Goal: Task Accomplishment & Management: Manage account settings

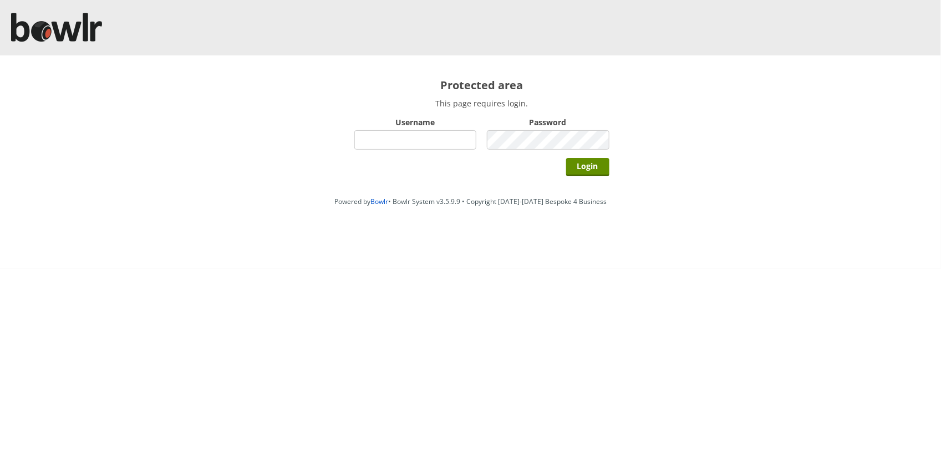
click at [406, 142] on input "Username" at bounding box center [415, 139] width 122 height 19
type input "BarRinkMonitor"
click at [566, 158] on input "Login" at bounding box center [587, 167] width 43 height 18
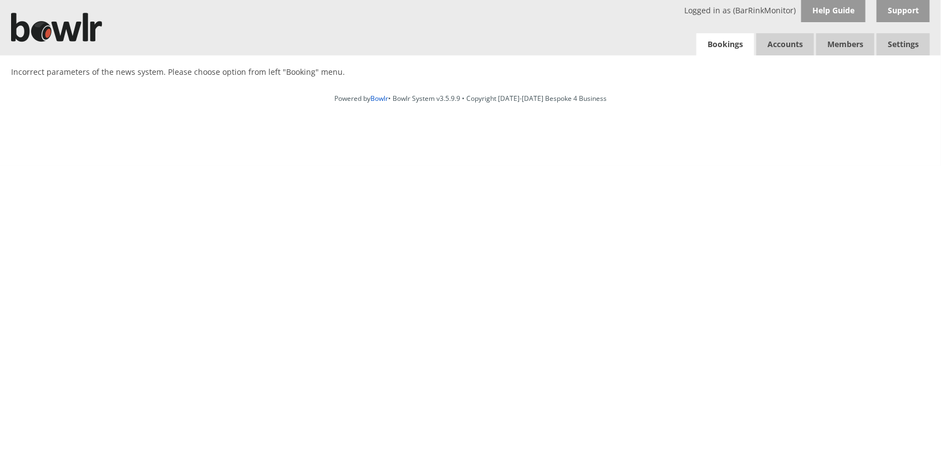
click at [729, 51] on link "Bookings" at bounding box center [725, 44] width 58 height 23
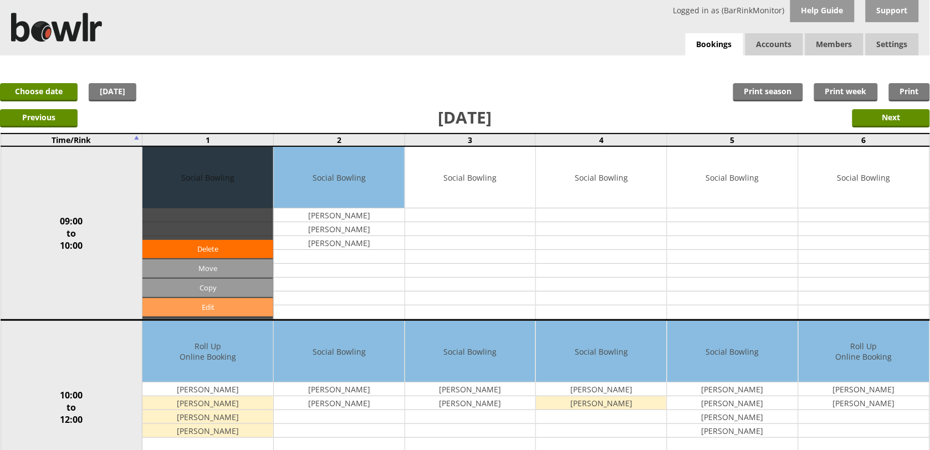
click at [244, 311] on link "Edit" at bounding box center [207, 307] width 131 height 18
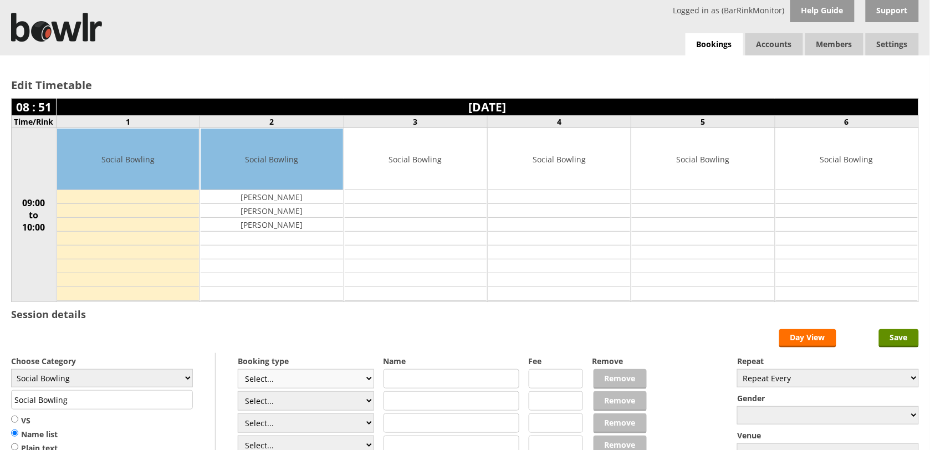
click at [364, 379] on select "Select... Club Competition (Member) Club Competition (Visitor) National (Member…" at bounding box center [306, 378] width 136 height 19
select select "1_54"
click at [238, 371] on select "Select... Club Competition (Member) Club Competition (Visitor) National (Member…" at bounding box center [306, 378] width 136 height 19
type input "3.0000"
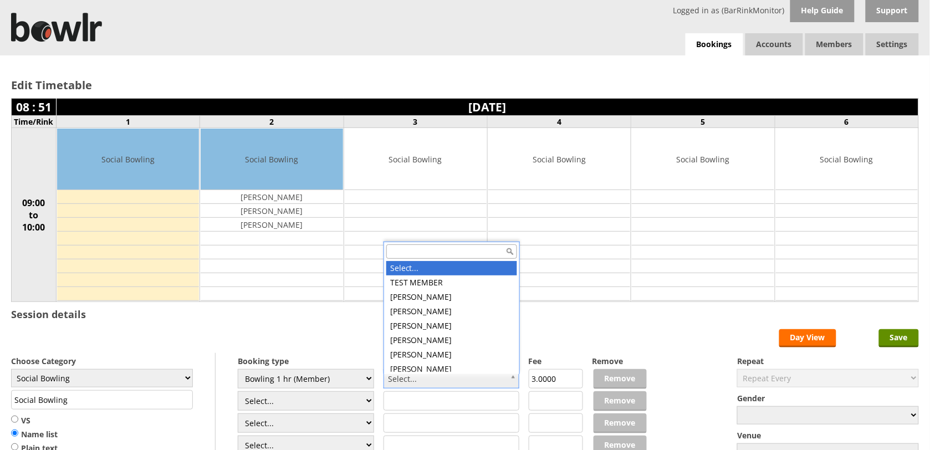
click at [425, 255] on input "text" at bounding box center [451, 251] width 131 height 14
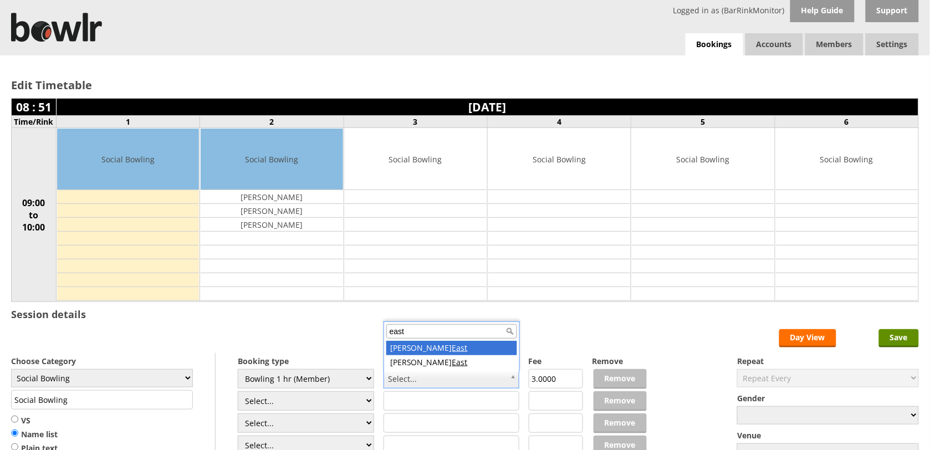
type input "east"
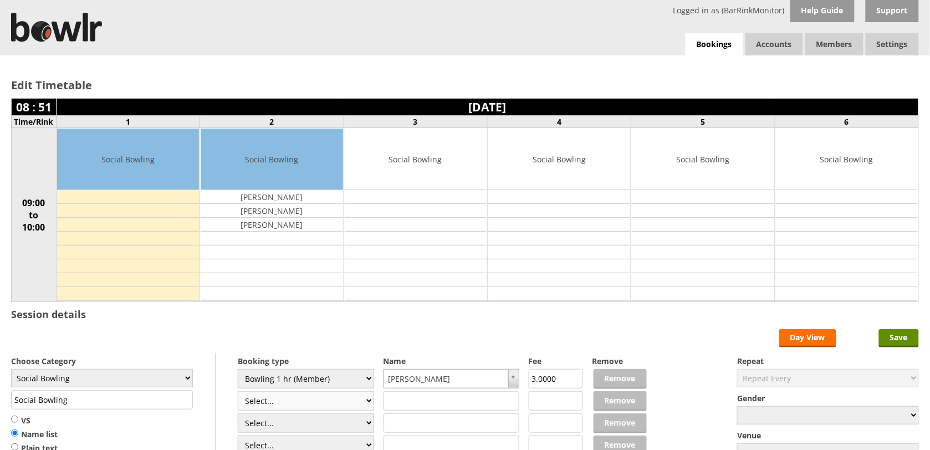
click at [369, 400] on select "Select... Club Competition (Member) Club Competition (Visitor) National (Member…" at bounding box center [306, 400] width 136 height 19
select select "1_54"
click at [238, 393] on select "Select... Club Competition (Member) Club Competition (Visitor) National (Member…" at bounding box center [306, 400] width 136 height 19
type input "3.0000"
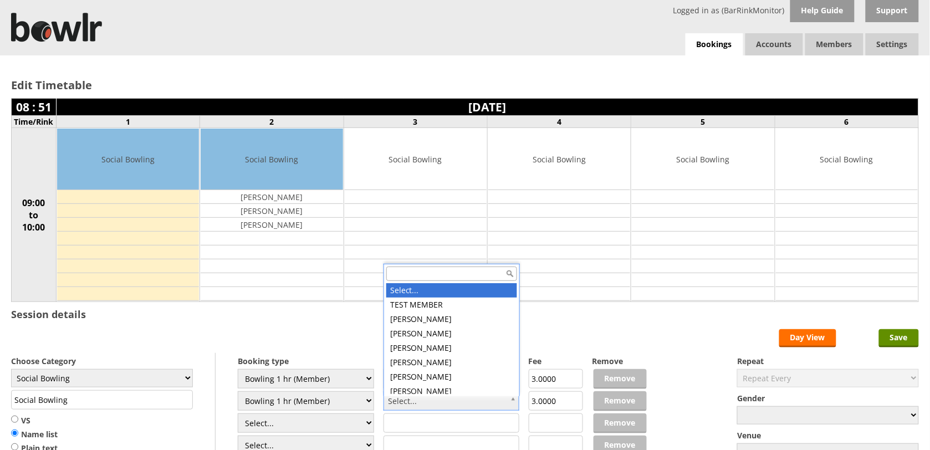
click at [432, 275] on input "text" at bounding box center [451, 274] width 131 height 14
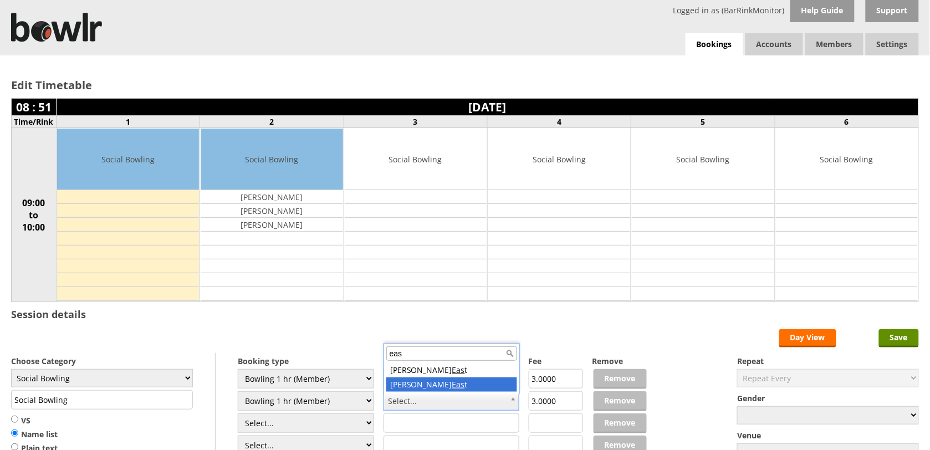
type input "eas"
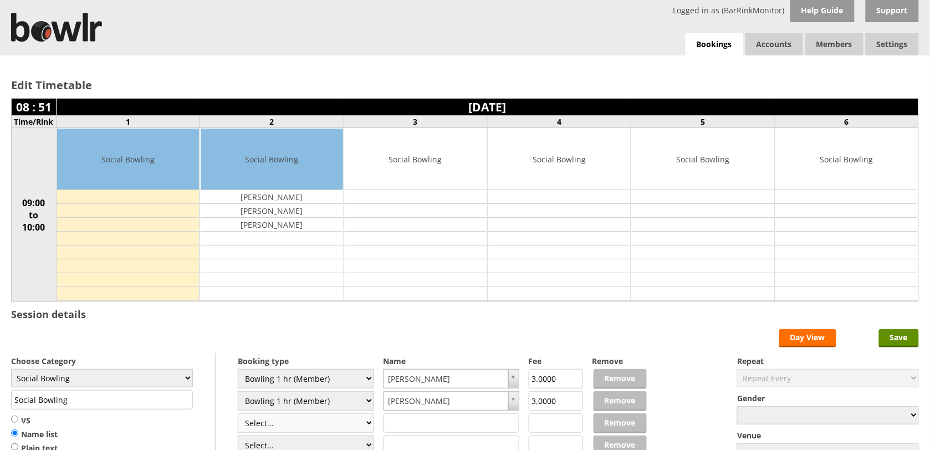
click at [365, 425] on select "Select... Club Competition (Member) Club Competition (Visitor) National (Member…" at bounding box center [306, 423] width 136 height 19
select select "1_54"
click at [238, 415] on select "Select... Club Competition (Member) Club Competition (Visitor) National (Member…" at bounding box center [306, 423] width 136 height 19
type input "3.0000"
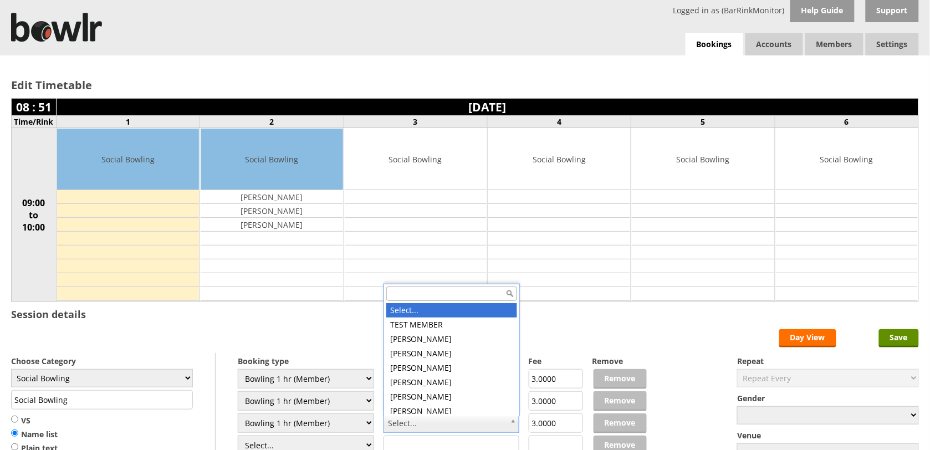
click at [414, 287] on input "text" at bounding box center [451, 294] width 131 height 14
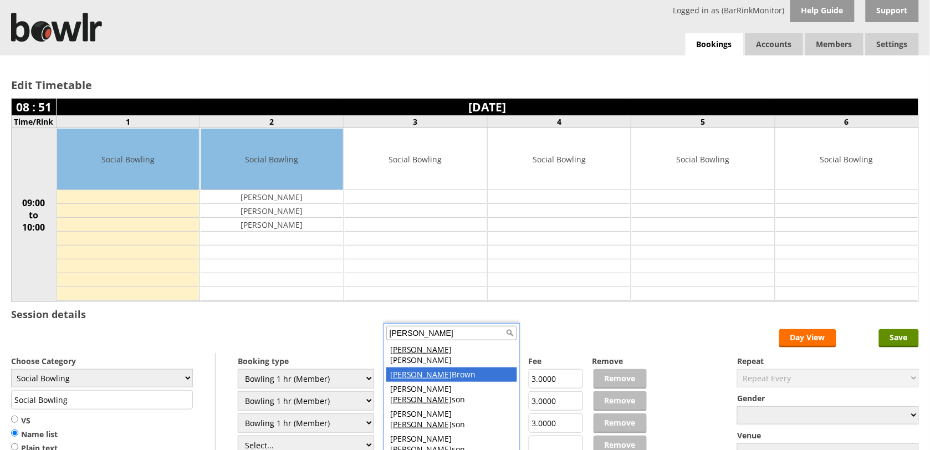
type input "robin"
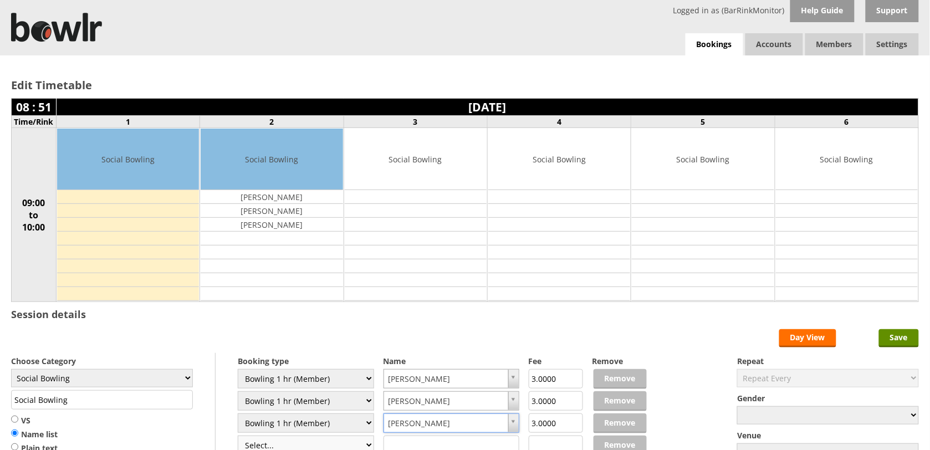
click at [363, 445] on select "Select... Club Competition (Member) Club Competition (Visitor) National (Member…" at bounding box center [306, 445] width 136 height 19
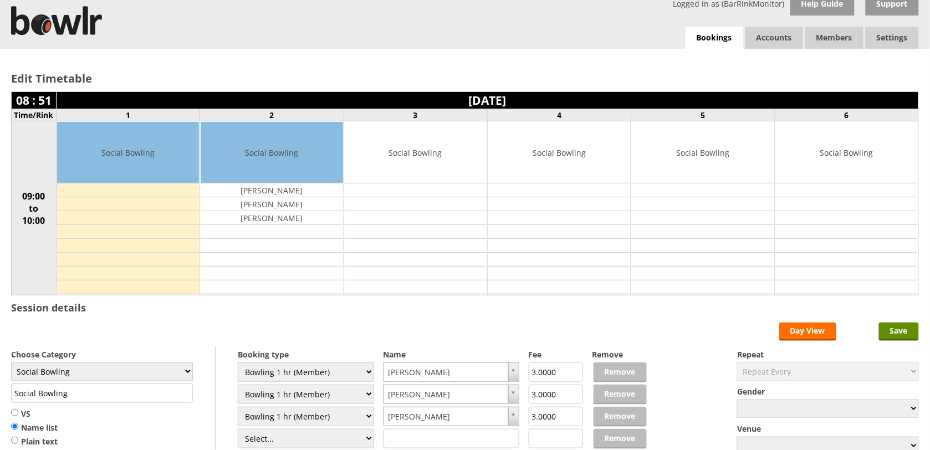
select select "1_54"
click at [238, 431] on select "Select... Club Competition (Member) Club Competition (Visitor) National (Member…" at bounding box center [306, 438] width 136 height 19
type input "3.0000"
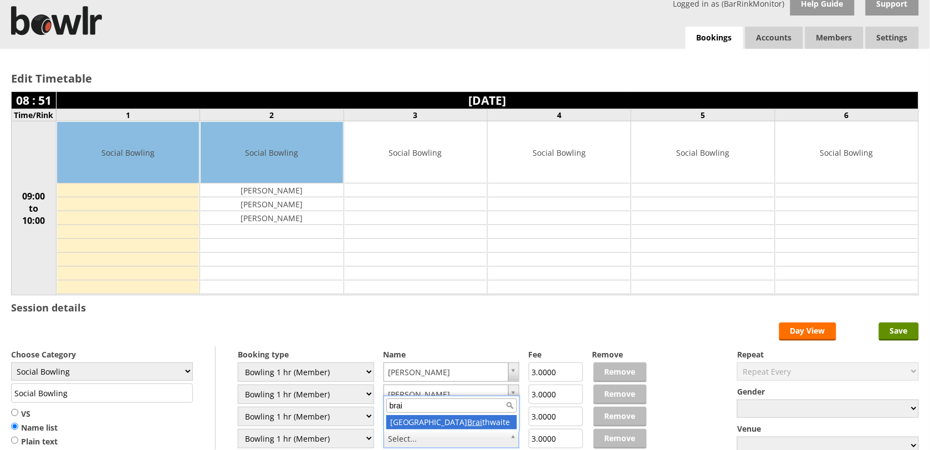
type input "brai"
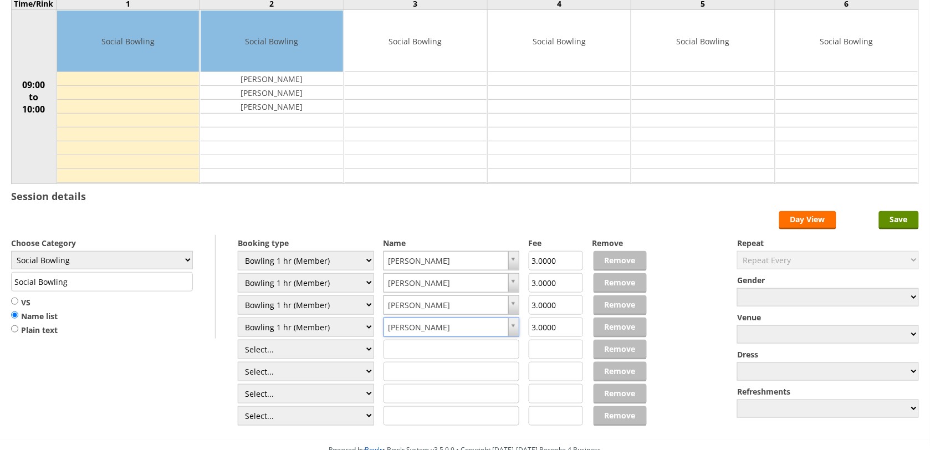
scroll to position [145, 0]
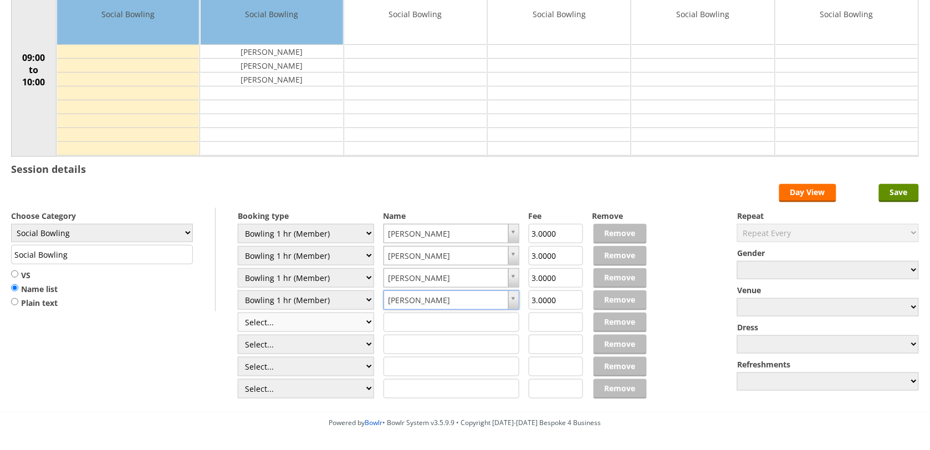
click at [365, 331] on select "Select... Club Competition (Member) Club Competition (Visitor) National (Member…" at bounding box center [306, 322] width 136 height 19
select select "1_54"
click at [238, 314] on select "Select... Club Competition (Member) Club Competition (Visitor) National (Member…" at bounding box center [306, 322] width 136 height 19
type input "3.0000"
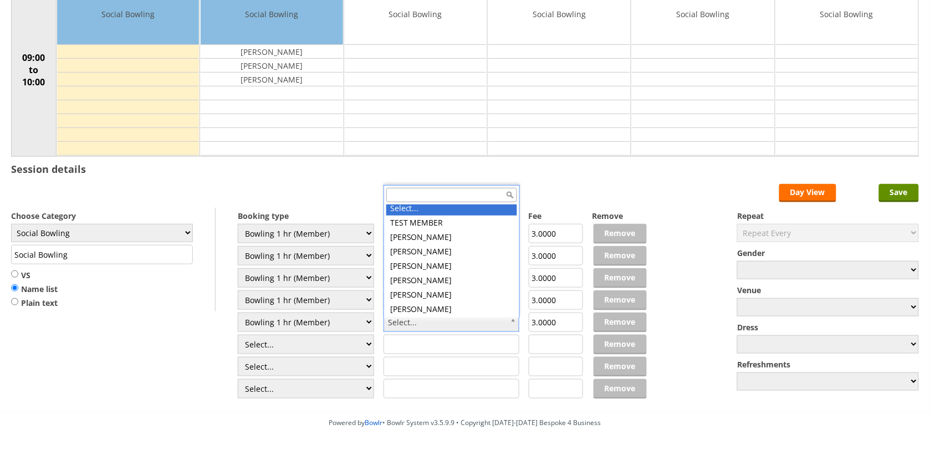
scroll to position [0, 0]
click at [440, 193] on input "text" at bounding box center [451, 195] width 131 height 14
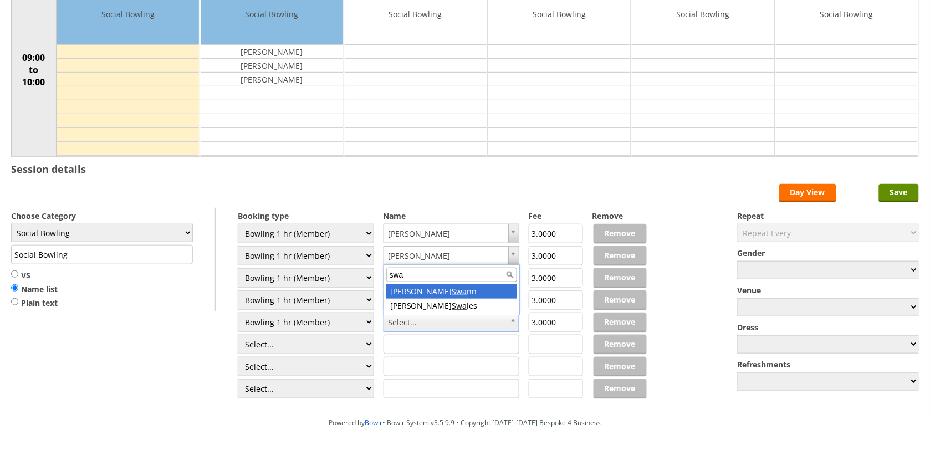
type input "swa"
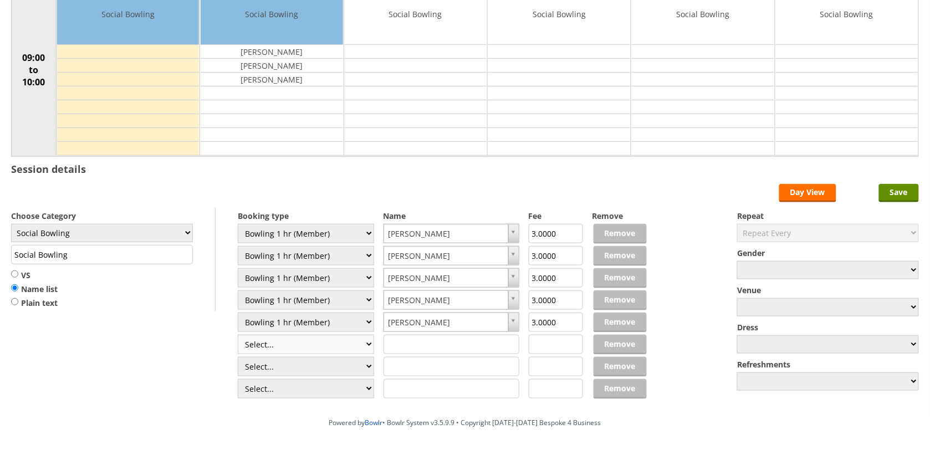
click at [365, 348] on select "Select... Club Competition (Member) Club Competition (Visitor) National (Member…" at bounding box center [306, 344] width 136 height 19
select select "1_54"
click at [238, 336] on select "Select... Club Competition (Member) Club Competition (Visitor) National (Member…" at bounding box center [306, 344] width 136 height 19
type input "3.0000"
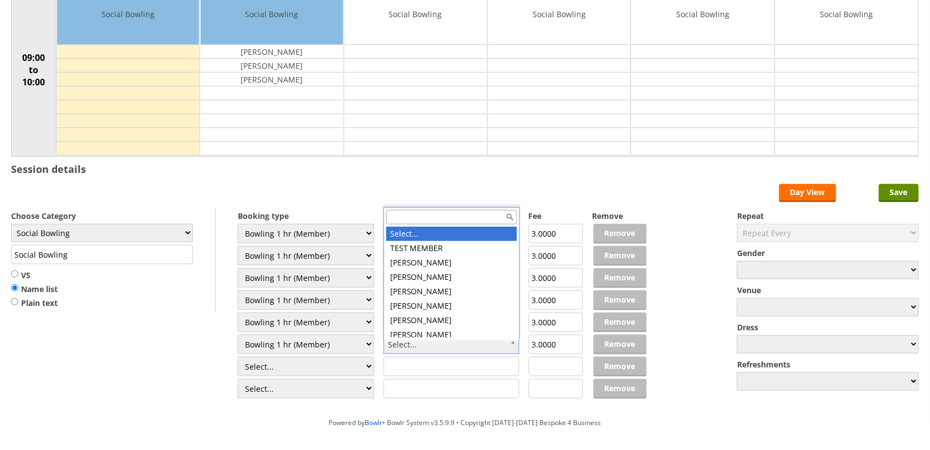
click at [439, 220] on input "text" at bounding box center [451, 217] width 131 height 14
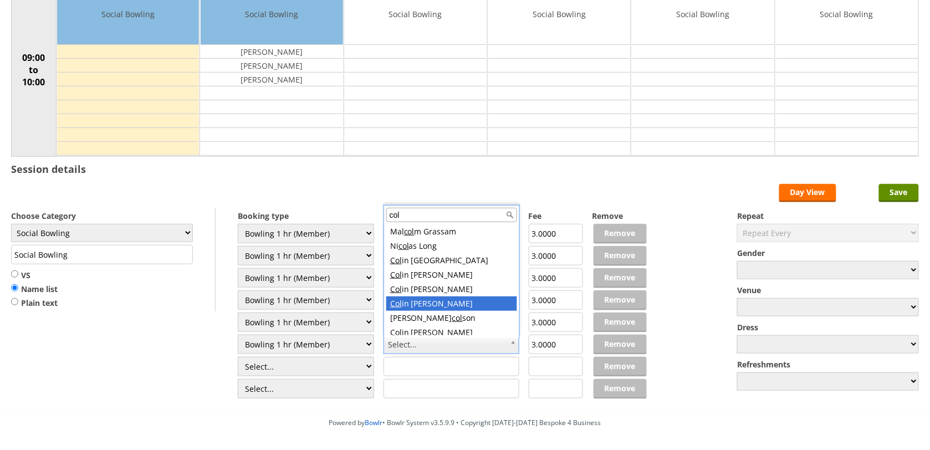
type input "col"
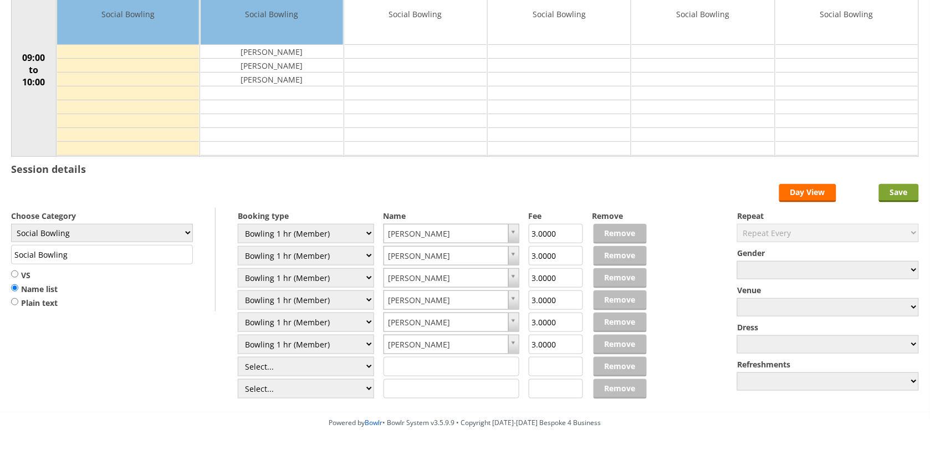
click at [902, 196] on input "Save" at bounding box center [899, 193] width 40 height 18
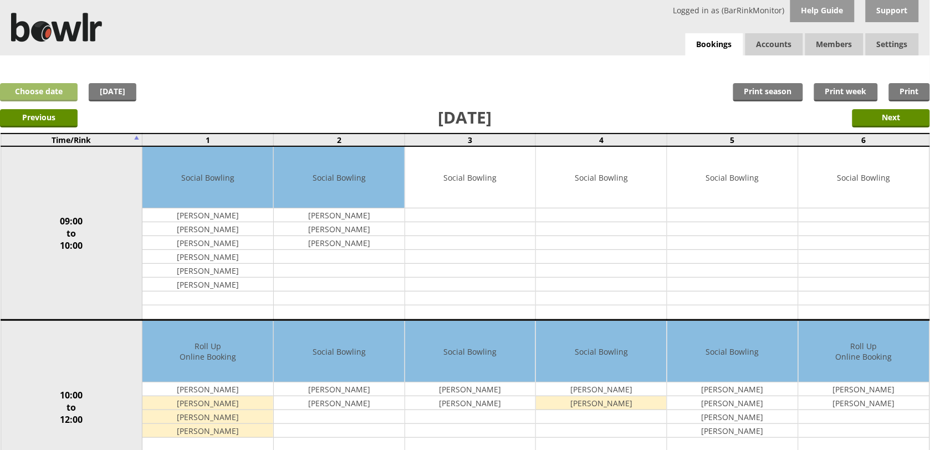
click at [45, 93] on link "Choose date" at bounding box center [39, 92] width 78 height 18
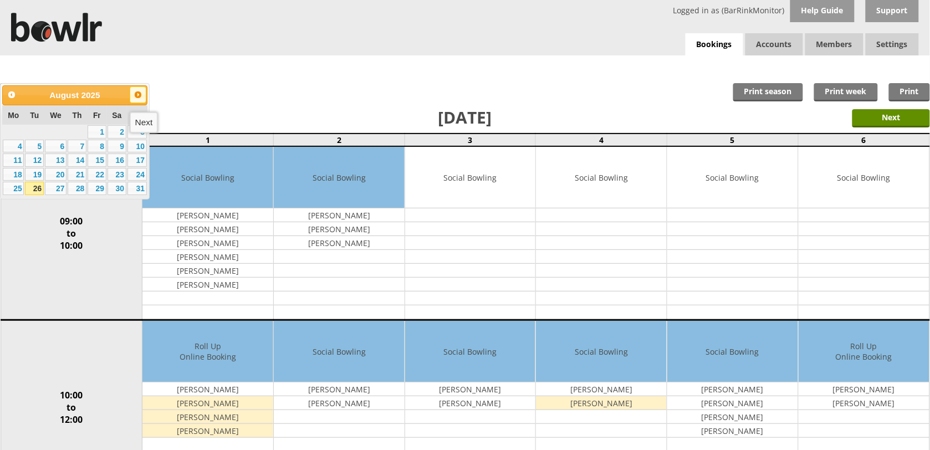
click at [136, 93] on span "Next" at bounding box center [138, 94] width 9 height 9
click at [36, 131] on link "2" at bounding box center [34, 131] width 19 height 13
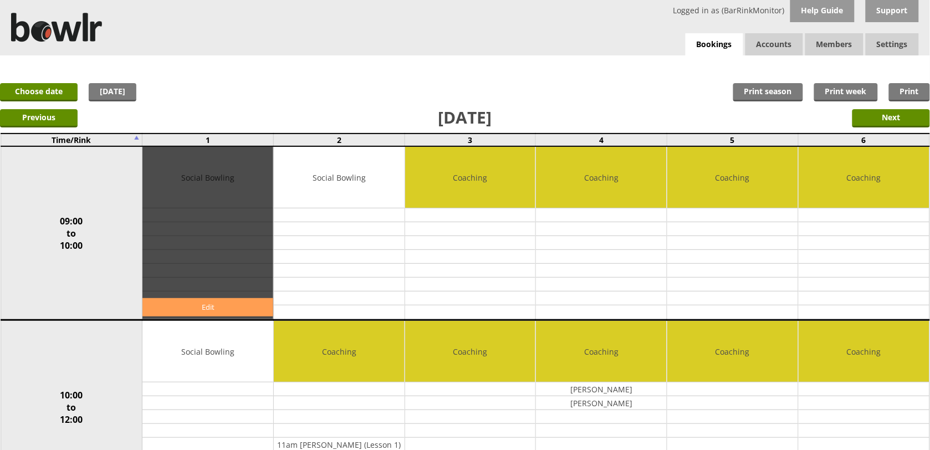
click at [223, 307] on link "Edit" at bounding box center [207, 307] width 131 height 18
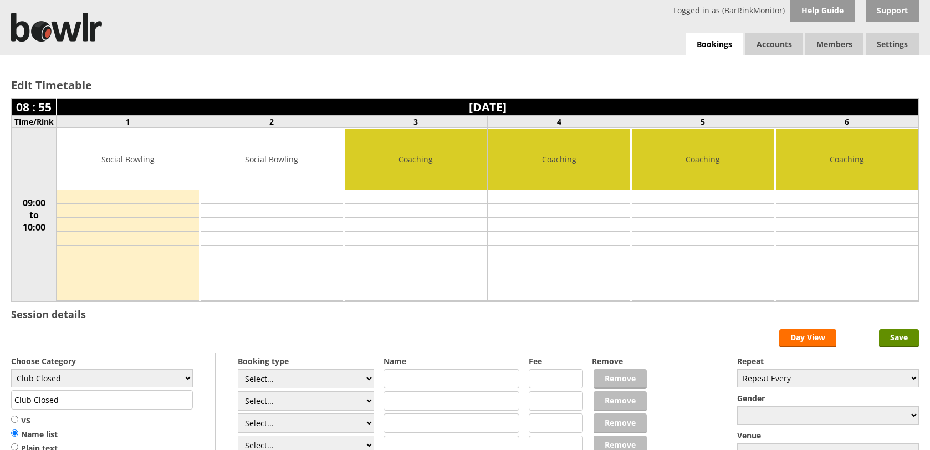
click at [223, 307] on div "Edit Timetable 08 : 55 [DATE] Time/Rink 1 2 3 4 5 6 09:00 to 10:00 Social Bowli…" at bounding box center [465, 186] width 930 height 263
click at [182, 381] on select "Club Closed Singles League Triples League Pairs League Friendly Social Bowling …" at bounding box center [102, 378] width 182 height 18
select select "119"
click at [11, 371] on select "Club Closed Singles League Triples League Pairs League Friendly Social Bowling …" at bounding box center [102, 378] width 182 height 18
type input "Social Bowling"
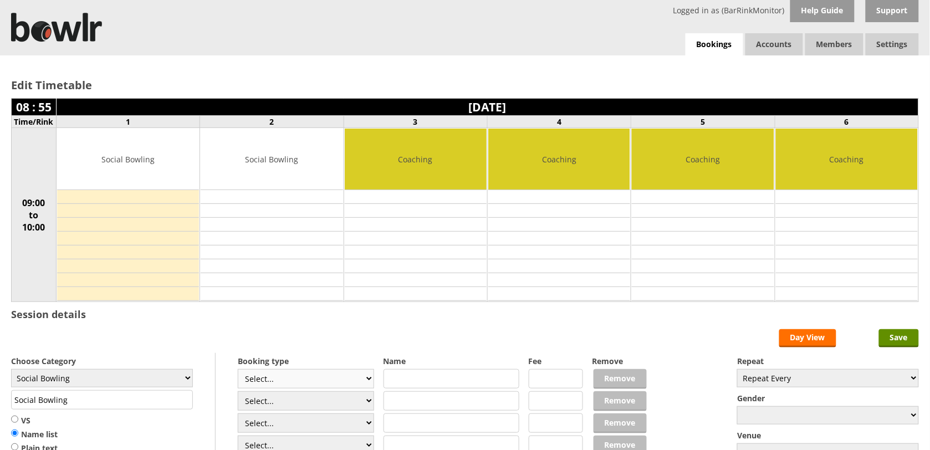
click at [366, 379] on select "Select... Club Competition (Member) Club Competition (Visitor) National (Member…" at bounding box center [306, 378] width 136 height 19
select select "1_54"
click at [238, 371] on select "Select... Club Competition (Member) Club Competition (Visitor) National (Member…" at bounding box center [306, 378] width 136 height 19
type input "3.0000"
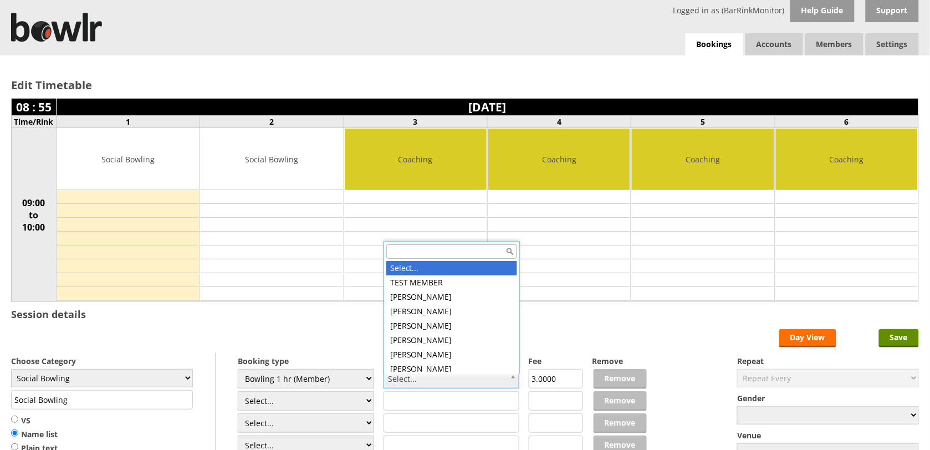
click at [438, 253] on input "text" at bounding box center [451, 251] width 131 height 14
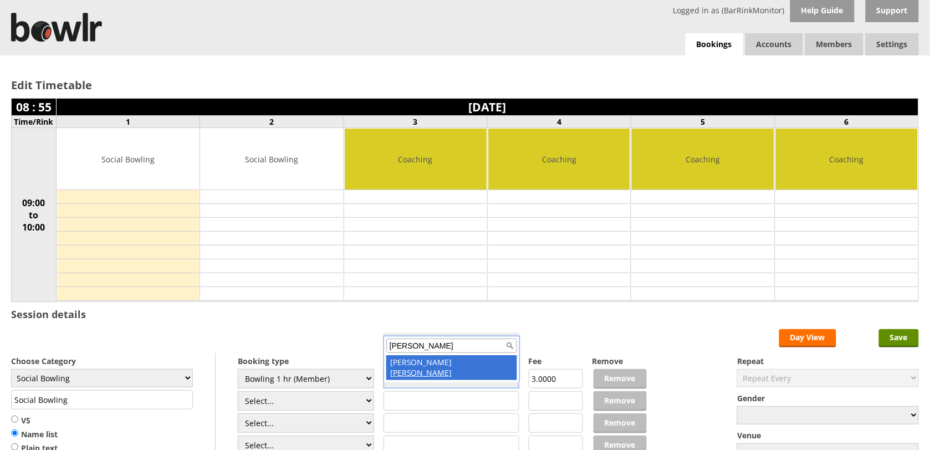
type input "swann"
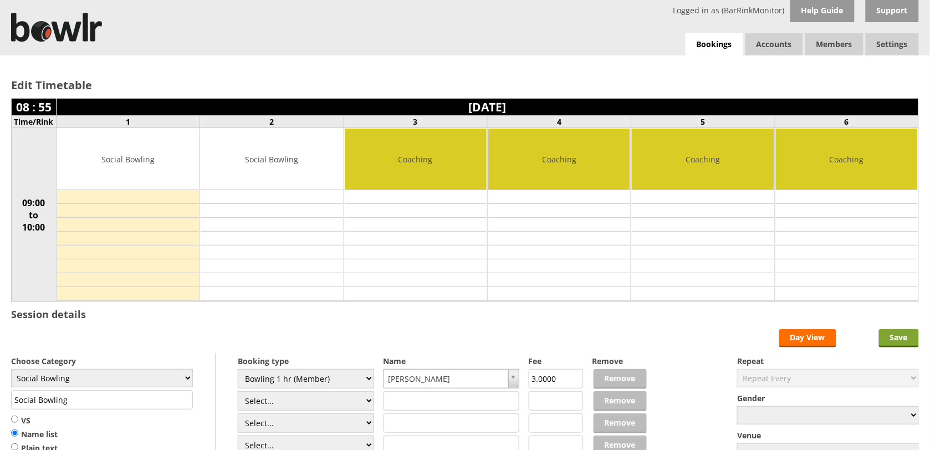
click at [896, 341] on input "Save" at bounding box center [899, 338] width 40 height 18
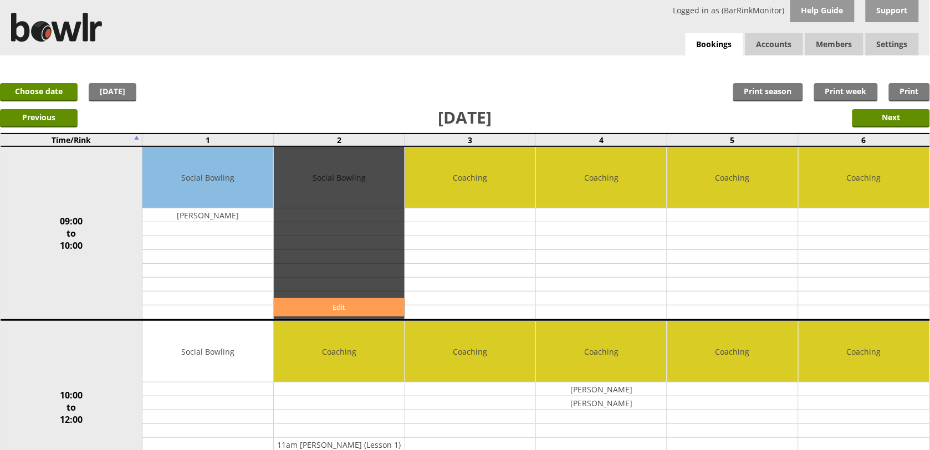
click at [351, 308] on link "Edit" at bounding box center [339, 307] width 131 height 18
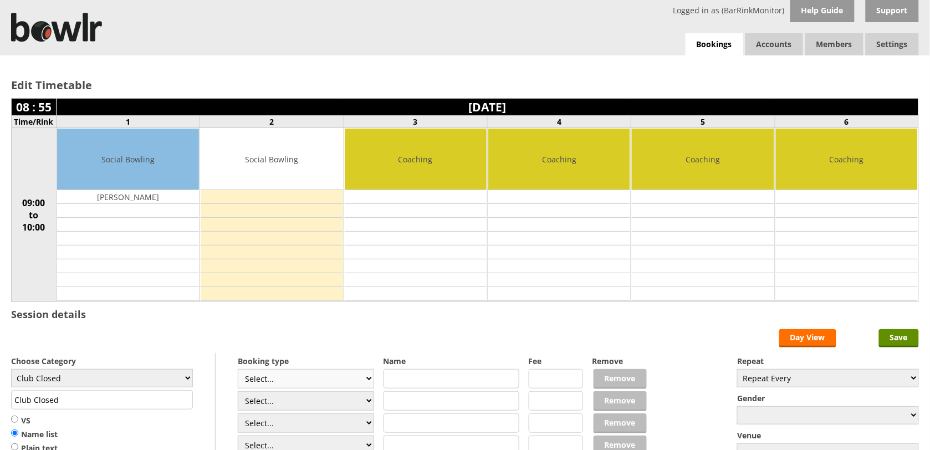
click at [361, 381] on select "Select... Club Competition (Member) Club Competition (Visitor) National (Member…" at bounding box center [306, 378] width 136 height 19
select select "1_54"
click at [238, 371] on select "Select... Club Competition (Member) Club Competition (Visitor) National (Member…" at bounding box center [306, 378] width 136 height 19
type input "3.0000"
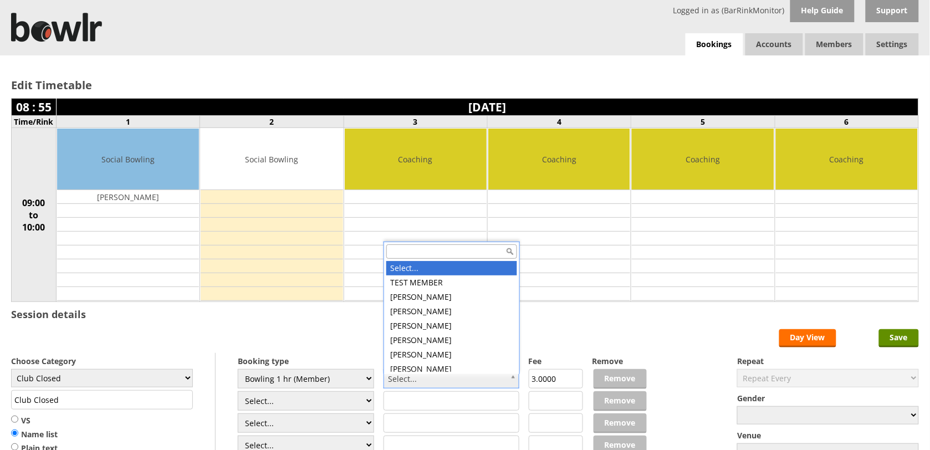
click at [459, 249] on input "text" at bounding box center [451, 251] width 131 height 14
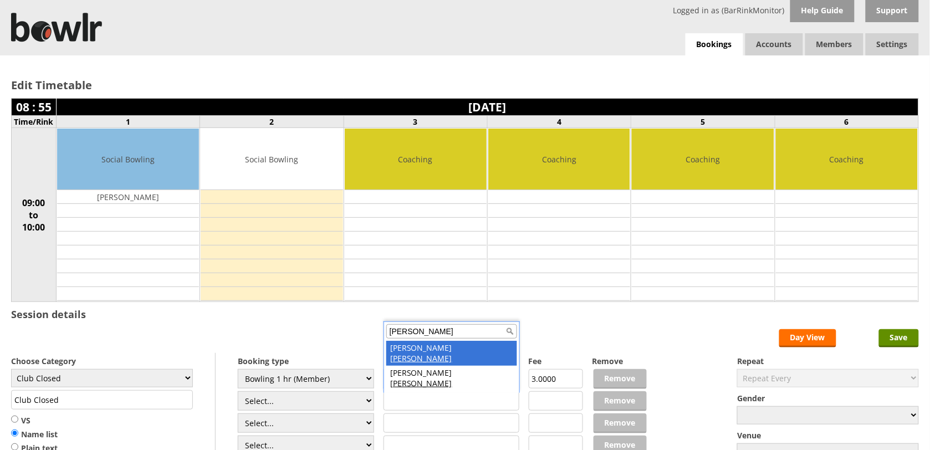
type input "fink"
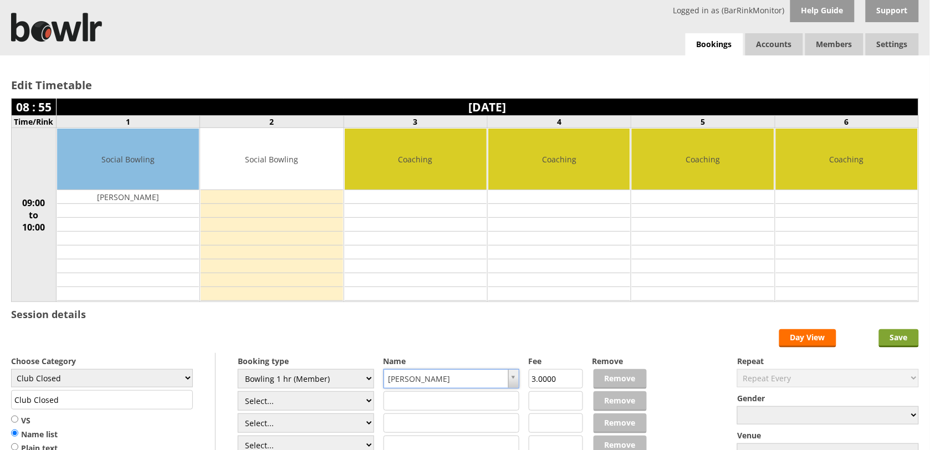
click at [899, 347] on input "Save" at bounding box center [899, 338] width 40 height 18
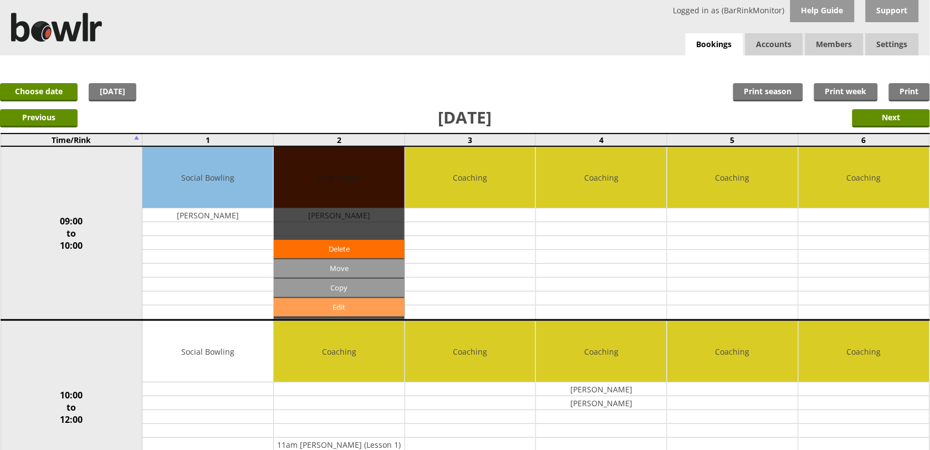
click at [337, 309] on link "Edit" at bounding box center [339, 307] width 131 height 18
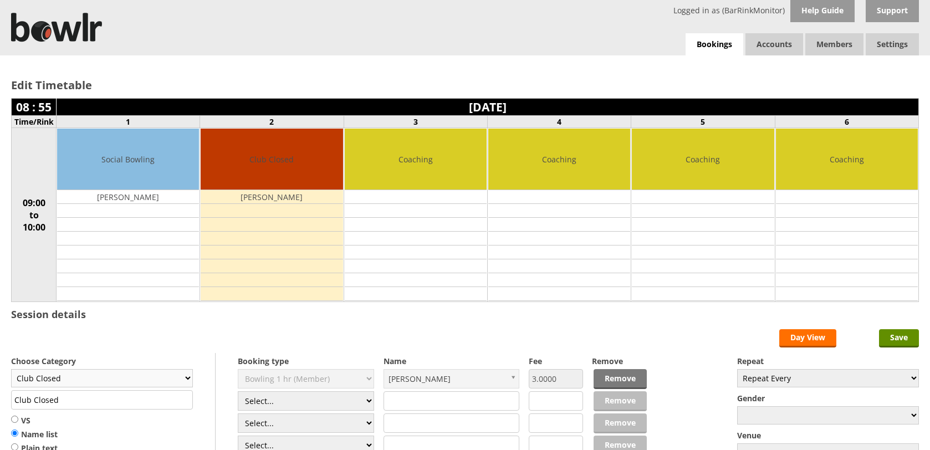
click at [186, 381] on select "Club Closed Singles League Triples League Pairs League Friendly Social Bowling …" at bounding box center [102, 378] width 182 height 18
select select "119"
click at [11, 371] on select "Club Closed Singles League Triples League Pairs League Friendly Social Bowling …" at bounding box center [102, 378] width 182 height 18
type input "Social Bowling"
click at [904, 336] on input "Save" at bounding box center [899, 338] width 40 height 18
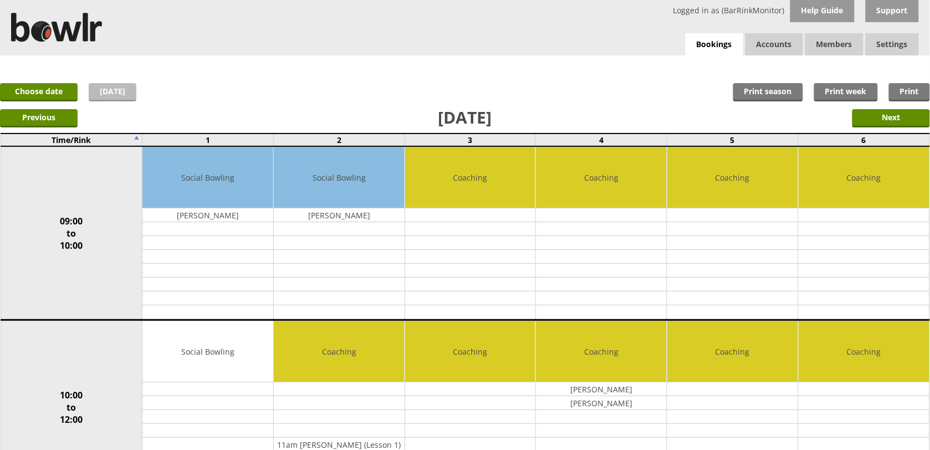
click at [116, 92] on link "[DATE]" at bounding box center [113, 92] width 48 height 18
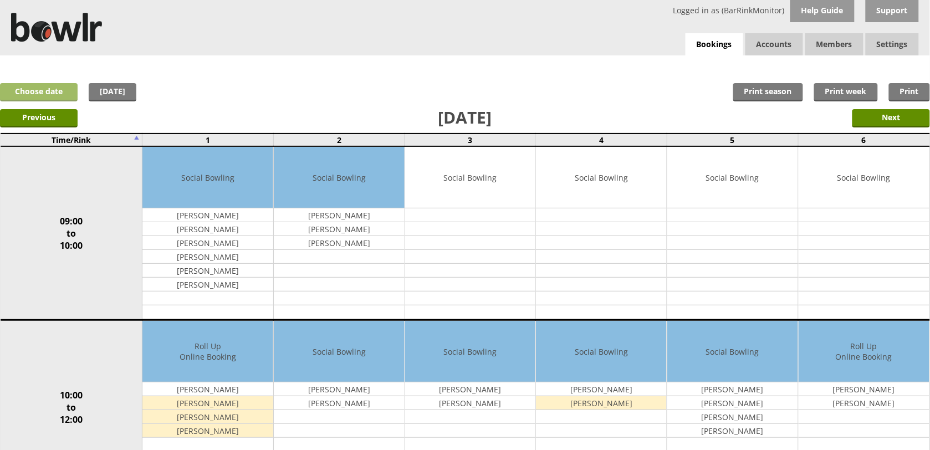
click at [26, 93] on link "Choose date" at bounding box center [39, 92] width 78 height 18
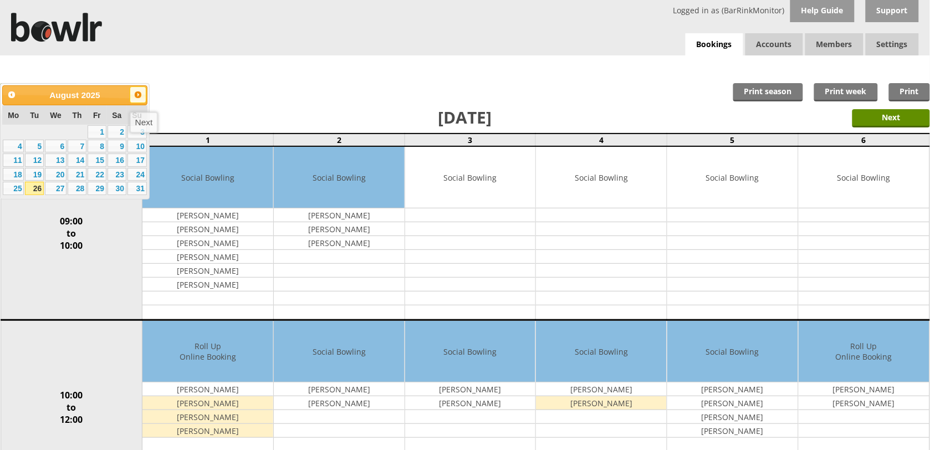
click at [139, 97] on span "Next" at bounding box center [138, 94] width 9 height 9
click at [36, 134] on link "2" at bounding box center [34, 131] width 19 height 13
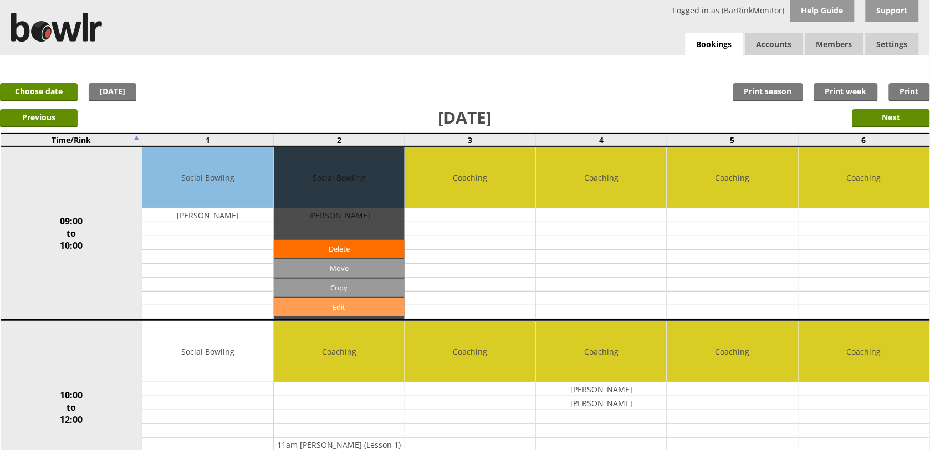
click at [351, 309] on link "Edit" at bounding box center [339, 307] width 131 height 18
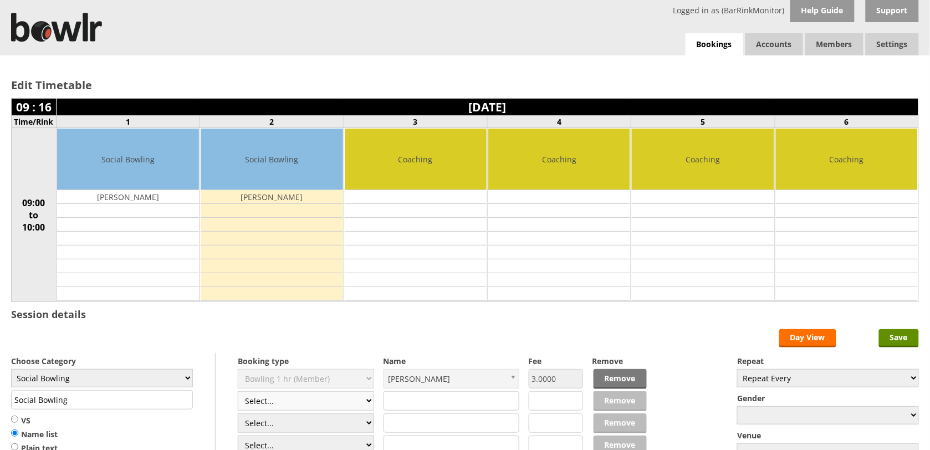
click at [366, 405] on select "Select... Club Competition (Member) Club Competition (Visitor) National (Member…" at bounding box center [306, 400] width 136 height 19
select select "1_54"
click at [238, 393] on select "Select... Club Competition (Member) Club Competition (Visitor) National (Member…" at bounding box center [306, 400] width 136 height 19
type input "3.0000"
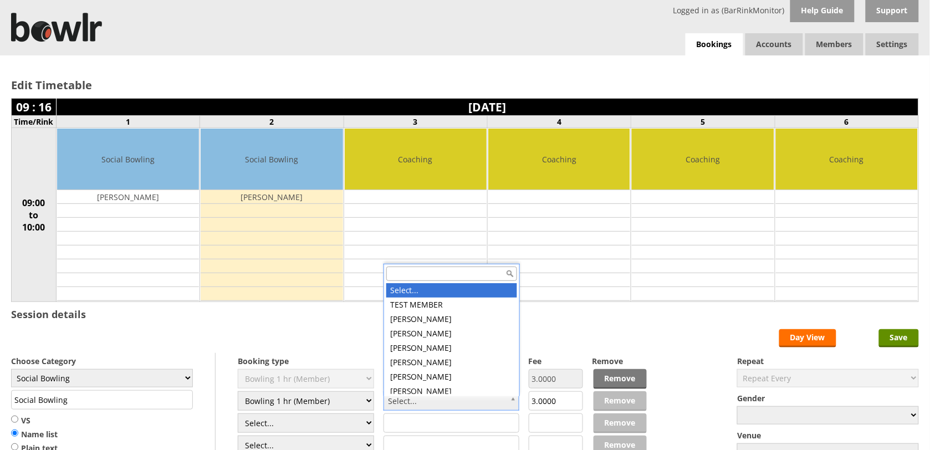
click at [430, 277] on input "text" at bounding box center [451, 274] width 131 height 14
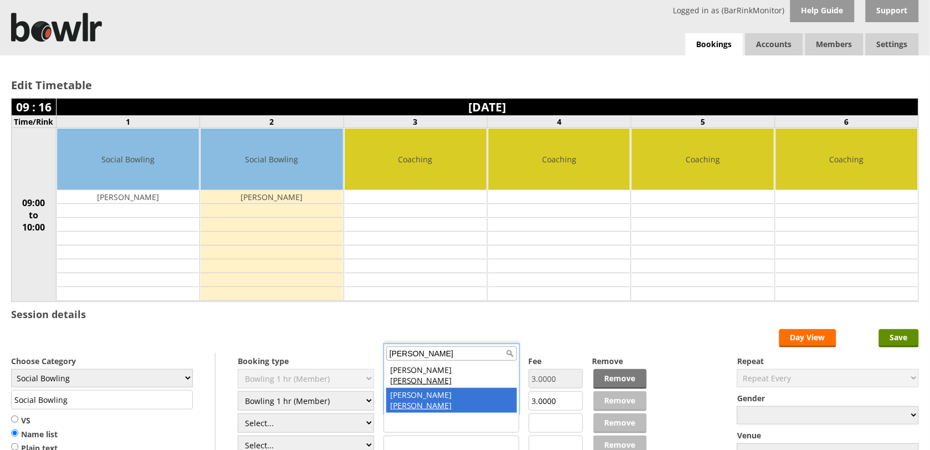
type input "fink"
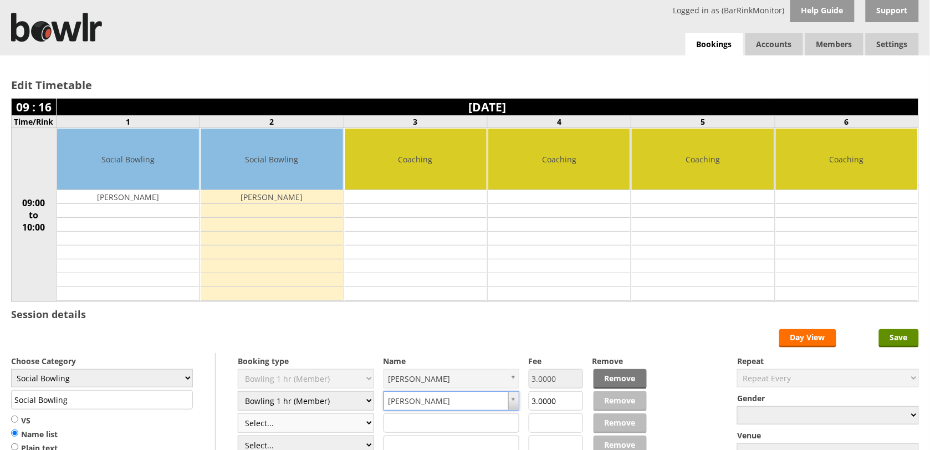
click at [366, 430] on select "Select... Club Competition (Member) Club Competition (Visitor) National (Member…" at bounding box center [306, 423] width 136 height 19
select select "1_54"
click at [238, 415] on select "Select... Club Competition (Member) Club Competition (Visitor) National (Member…" at bounding box center [306, 423] width 136 height 19
type input "3.0000"
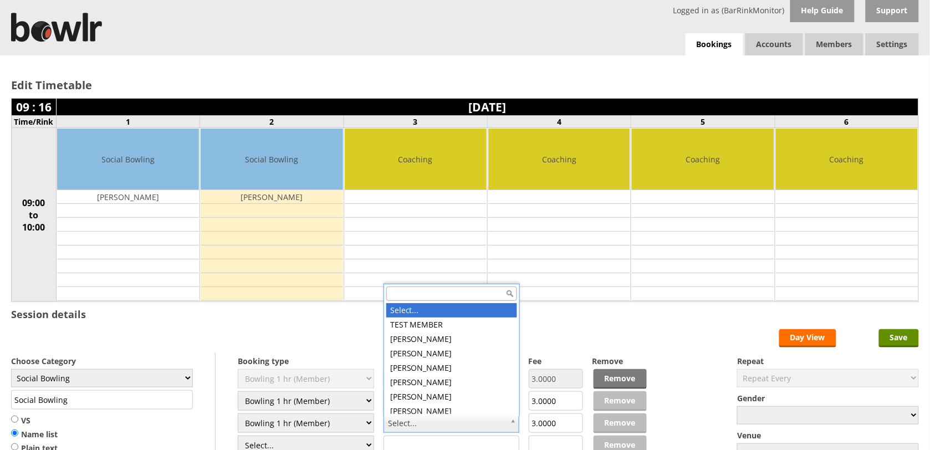
click at [440, 295] on input "text" at bounding box center [451, 294] width 131 height 14
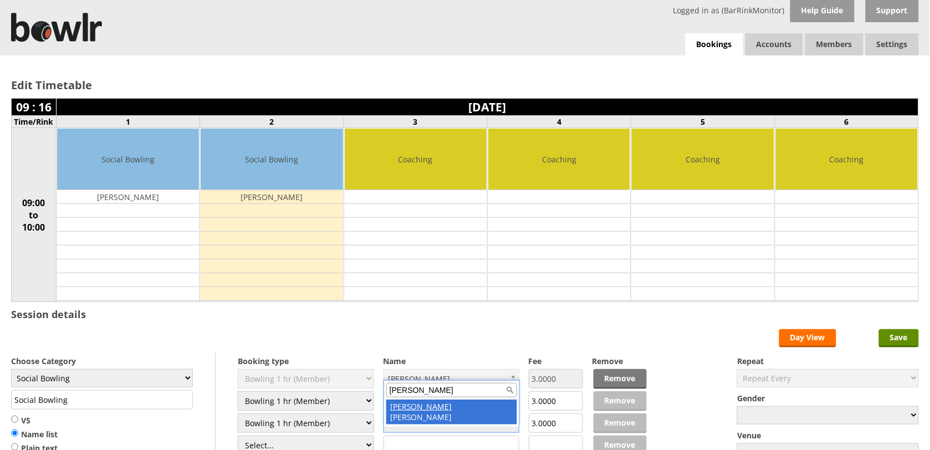
type input "louise"
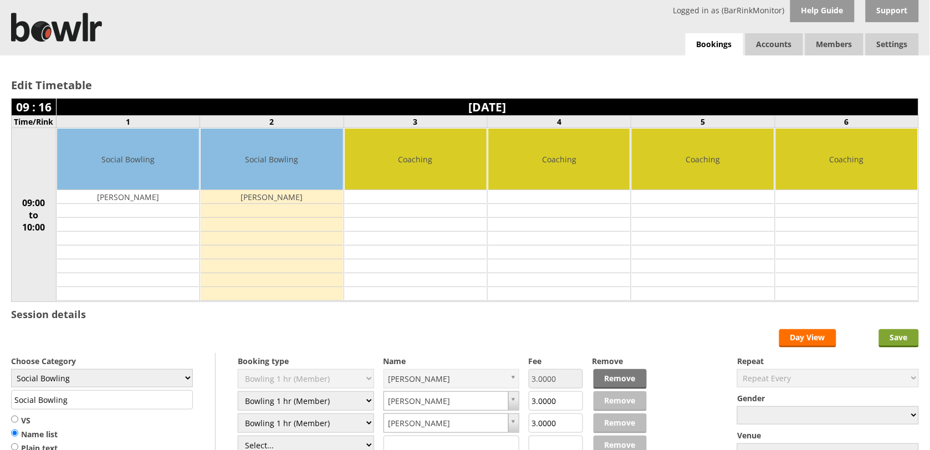
click at [898, 339] on input "Save" at bounding box center [899, 338] width 40 height 18
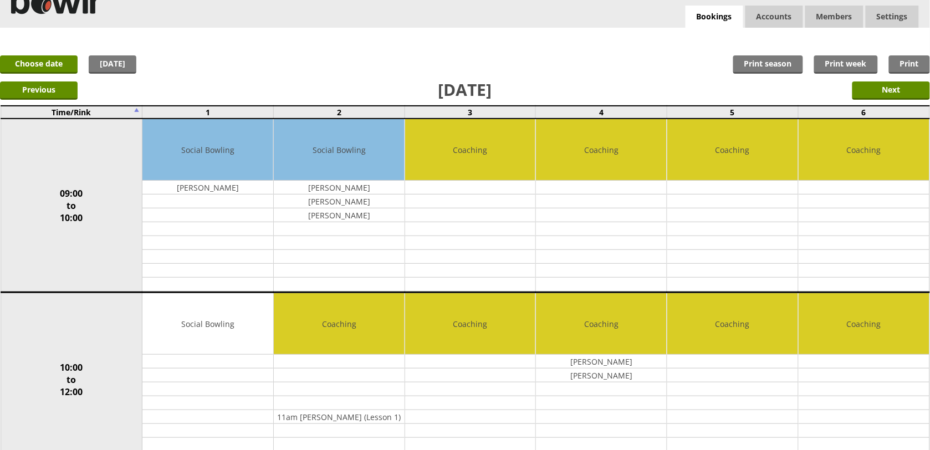
scroll to position [55, 0]
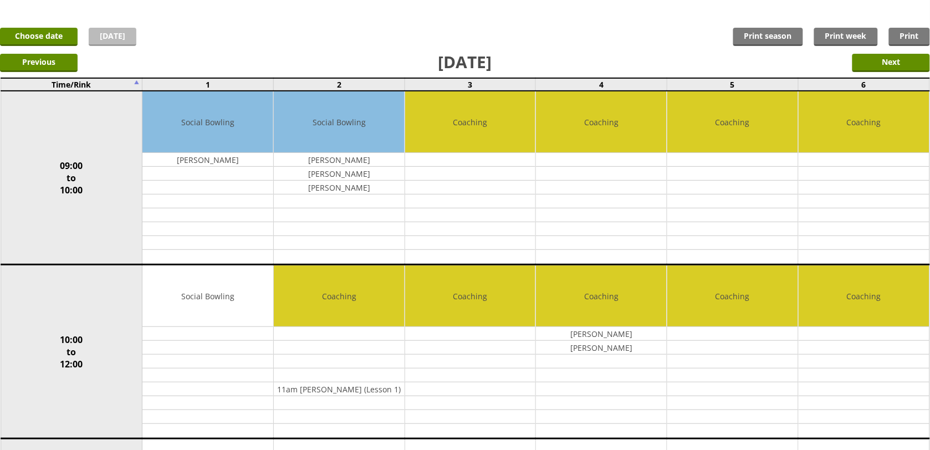
click at [116, 39] on link "[DATE]" at bounding box center [113, 37] width 48 height 18
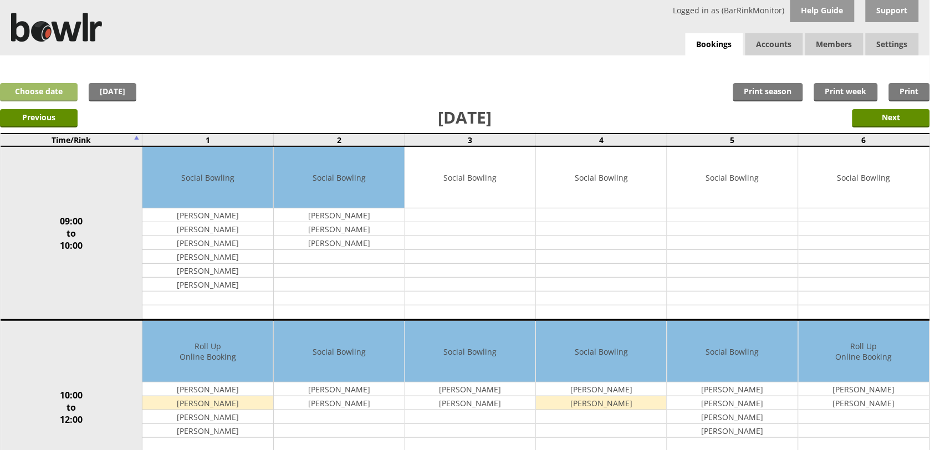
click at [42, 98] on link "Choose date" at bounding box center [39, 92] width 78 height 18
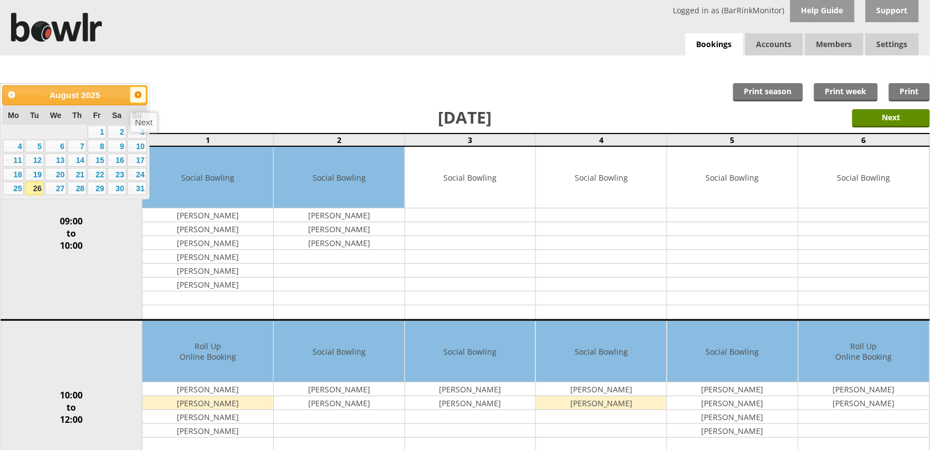
click at [142, 98] on link "Next" at bounding box center [138, 94] width 17 height 17
click at [18, 147] on link "8" at bounding box center [13, 146] width 21 height 13
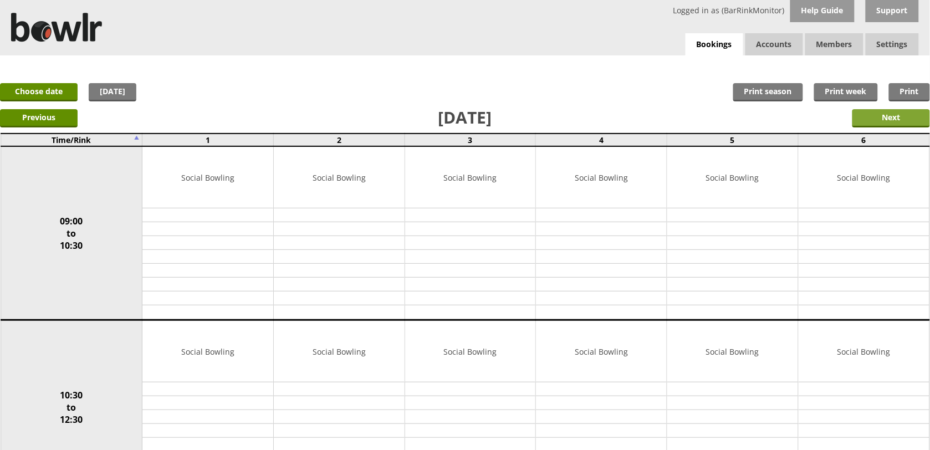
click at [867, 115] on input "Next" at bounding box center [892, 118] width 78 height 18
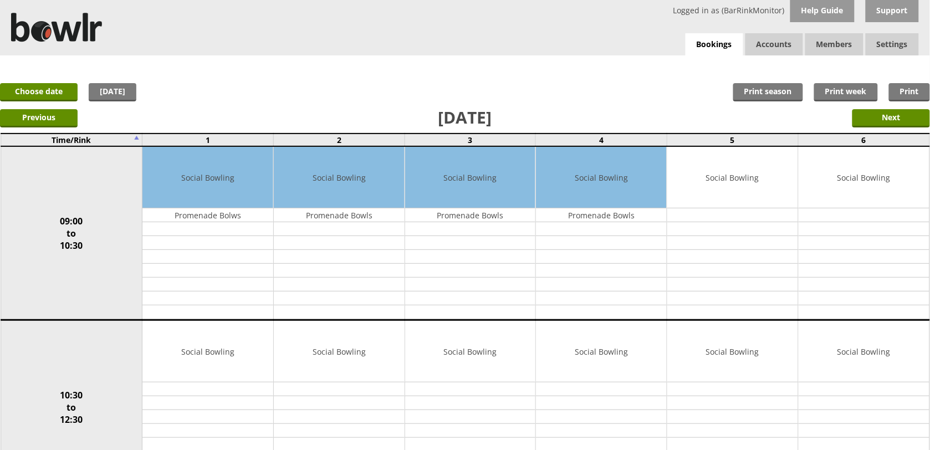
click at [885, 115] on input "Next" at bounding box center [892, 118] width 78 height 18
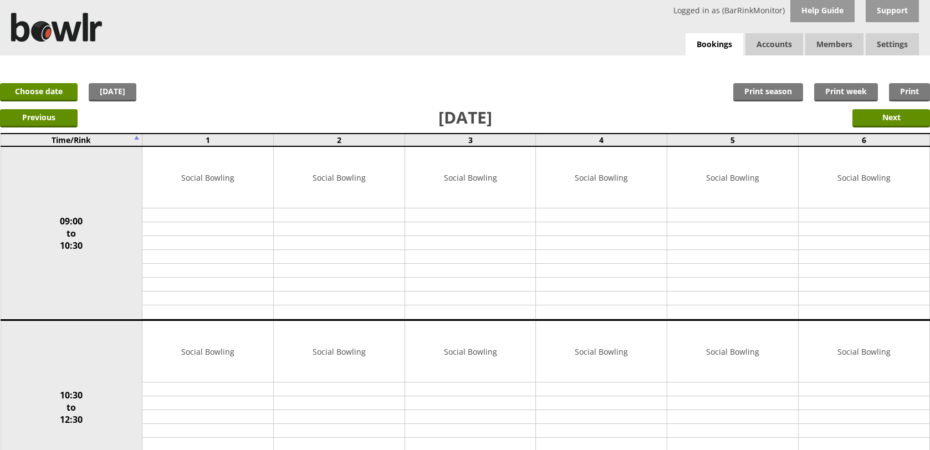
click at [885, 115] on input "Next" at bounding box center [892, 118] width 78 height 18
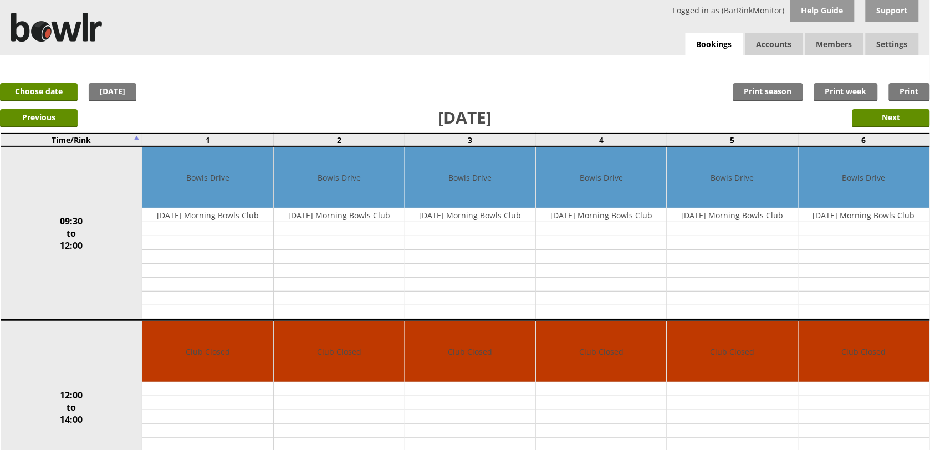
click at [885, 115] on input "Next" at bounding box center [892, 118] width 78 height 18
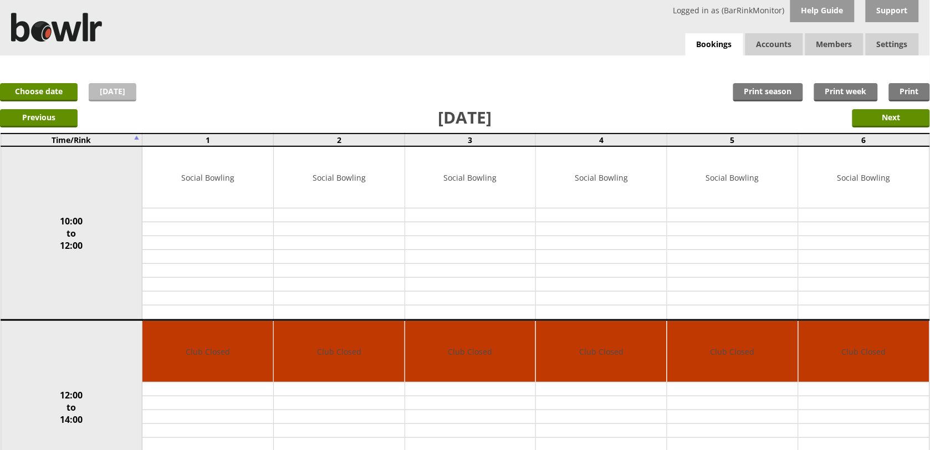
click at [113, 89] on link "[DATE]" at bounding box center [113, 92] width 48 height 18
